Goal: Information Seeking & Learning: Learn about a topic

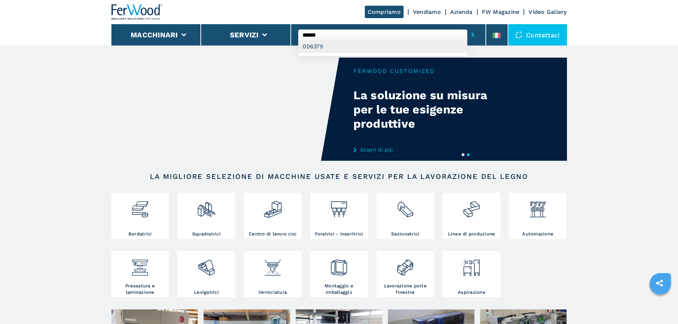
type input "******"
click at [323, 46] on div "006375" at bounding box center [382, 46] width 169 height 13
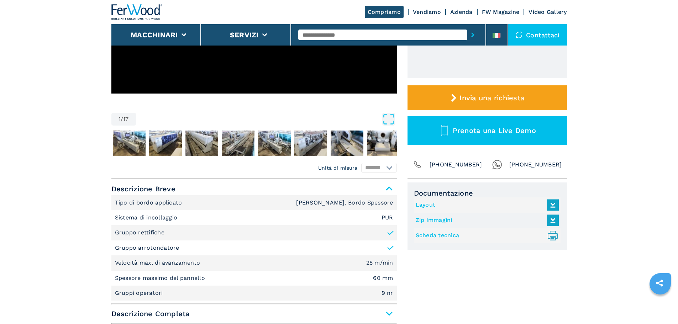
scroll to position [249, 0]
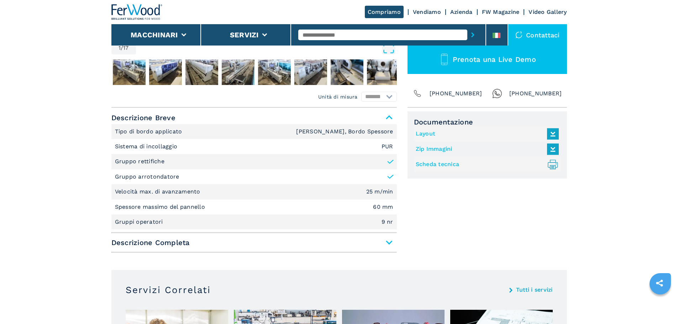
drag, startPoint x: 196, startPoint y: 117, endPoint x: 237, endPoint y: 246, distance: 135.0
click at [237, 246] on span "Descrizione Completa" at bounding box center [254, 242] width 286 height 13
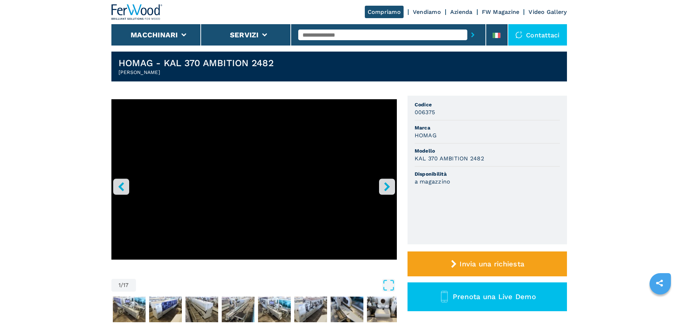
scroll to position [0, 0]
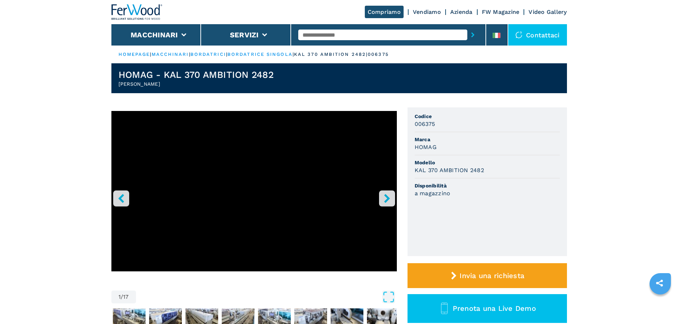
click at [338, 33] on input "text" at bounding box center [382, 35] width 169 height 11
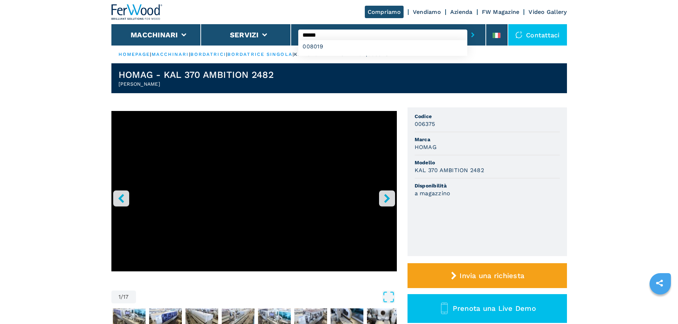
type input "******"
click at [467, 27] on button "submit-button" at bounding box center [472, 35] width 11 height 16
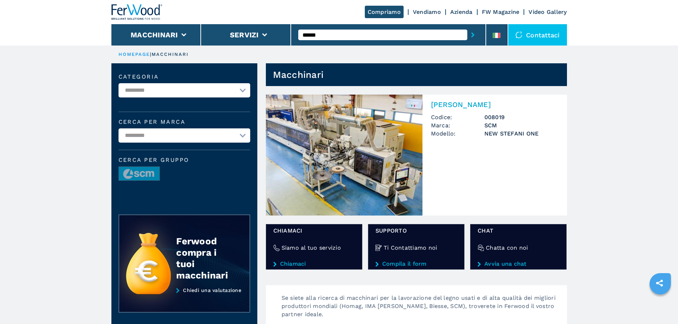
click at [317, 149] on img at bounding box center [344, 155] width 157 height 121
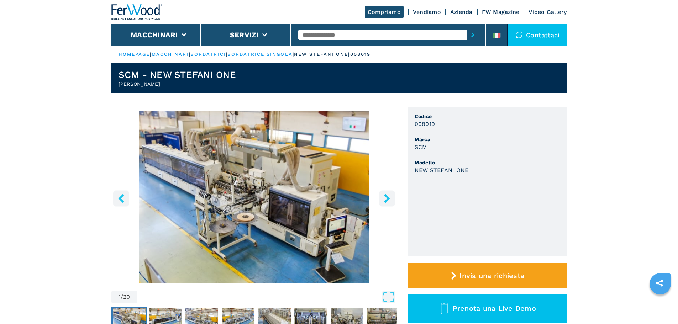
click at [367, 33] on input "text" at bounding box center [382, 35] width 169 height 11
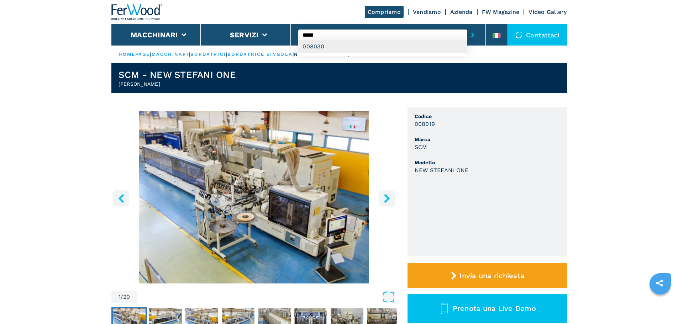
click at [357, 46] on div "008030" at bounding box center [382, 46] width 169 height 13
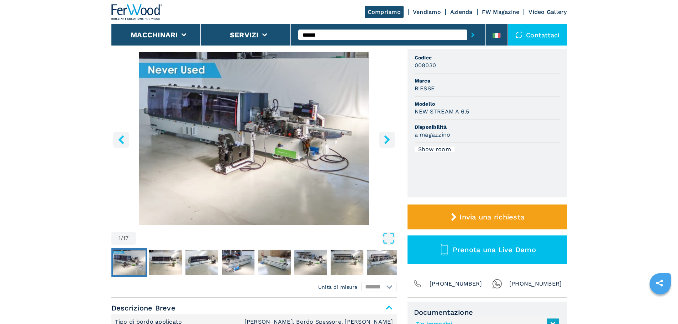
scroll to position [71, 0]
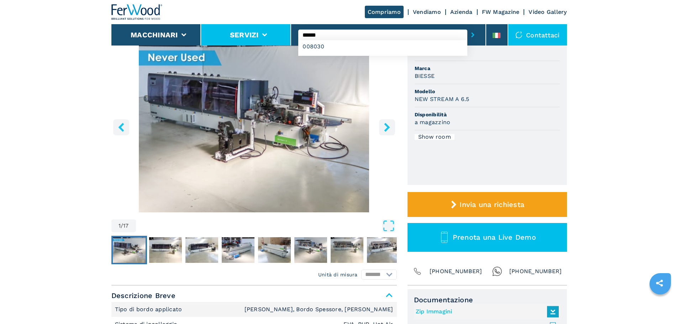
drag, startPoint x: 347, startPoint y: 33, endPoint x: 253, endPoint y: 29, distance: 94.4
click at [253, 29] on div "Compriamo Vendiamo Azienda FW Magazine Video Gallery Macchinari Servizi ****** …" at bounding box center [339, 23] width 456 height 46
type input "******"
click at [467, 27] on button "submit-button" at bounding box center [472, 35] width 11 height 16
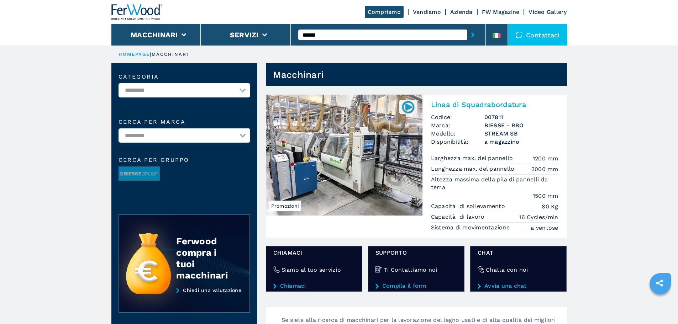
click at [340, 122] on img at bounding box center [344, 155] width 157 height 121
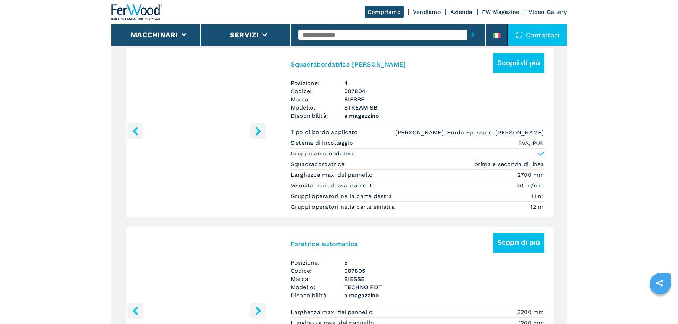
scroll to position [1068, 0]
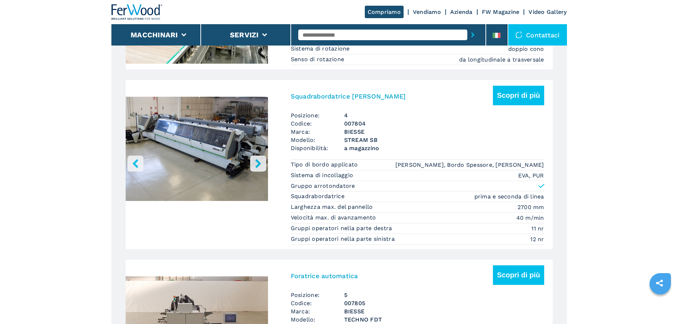
click at [136, 168] on icon "left-button" at bounding box center [135, 163] width 6 height 9
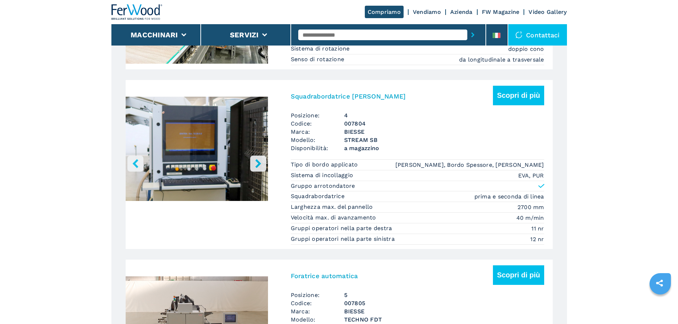
click at [261, 168] on icon "right-button" at bounding box center [258, 163] width 9 height 9
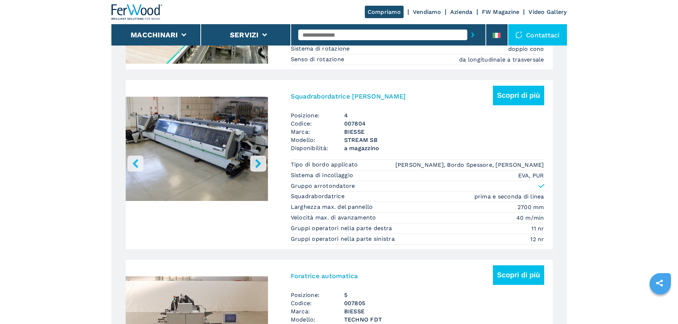
click at [261, 168] on icon "right-button" at bounding box center [258, 163] width 9 height 9
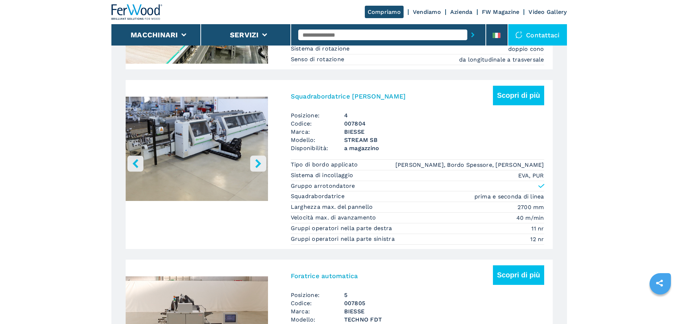
click at [261, 168] on icon "right-button" at bounding box center [258, 163] width 9 height 9
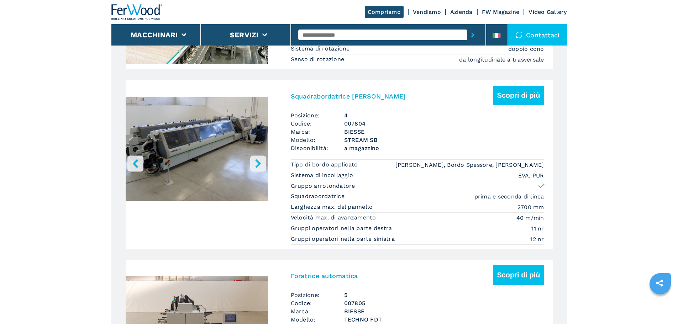
click at [261, 168] on icon "right-button" at bounding box center [258, 163] width 9 height 9
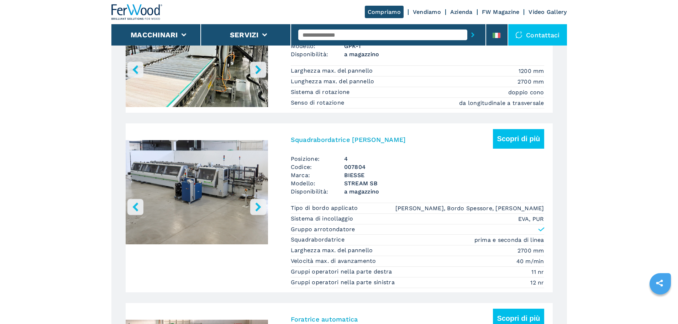
scroll to position [1032, 0]
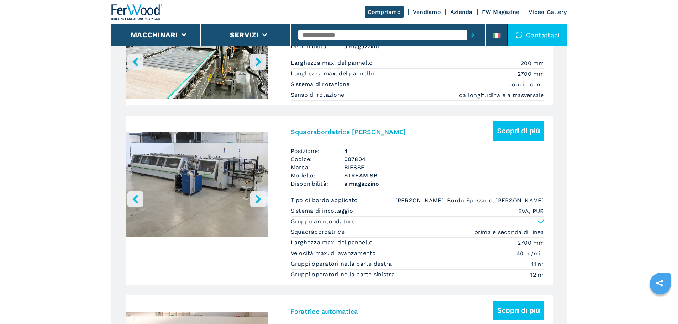
click at [317, 32] on input "text" at bounding box center [382, 35] width 169 height 11
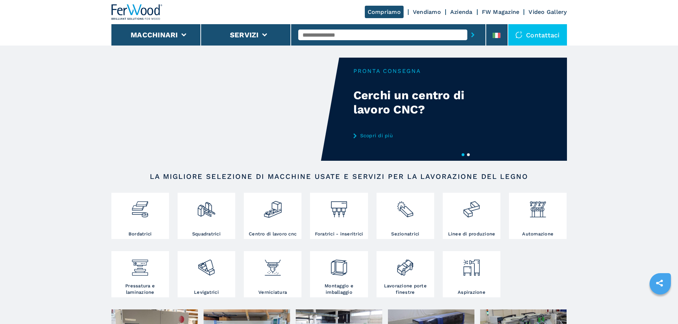
click at [324, 37] on input "text" at bounding box center [382, 35] width 169 height 11
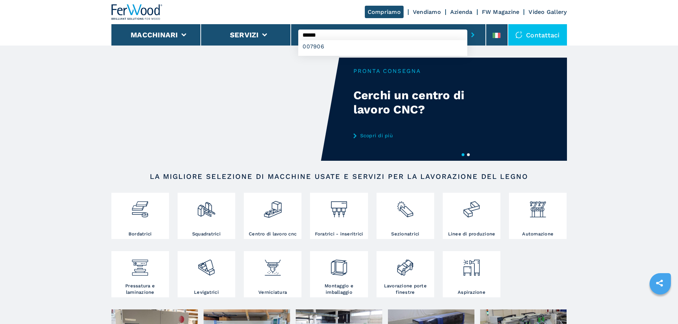
type input "******"
click at [467, 27] on button "submit-button" at bounding box center [472, 35] width 11 height 16
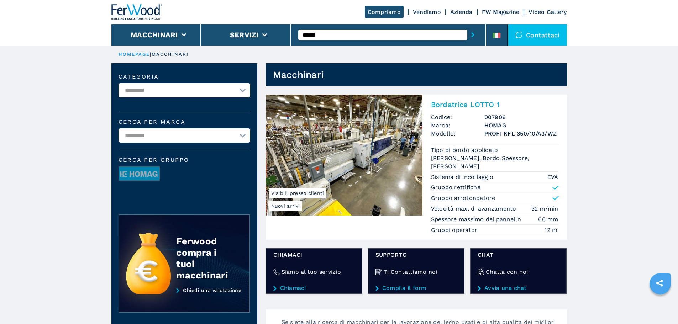
click at [370, 198] on img at bounding box center [344, 155] width 157 height 121
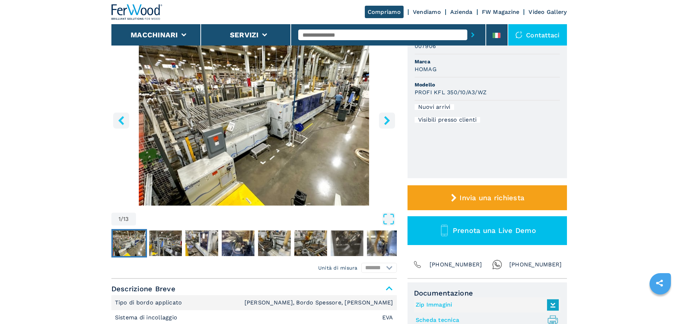
scroll to position [71, 0]
